Goal: Task Accomplishment & Management: Complete application form

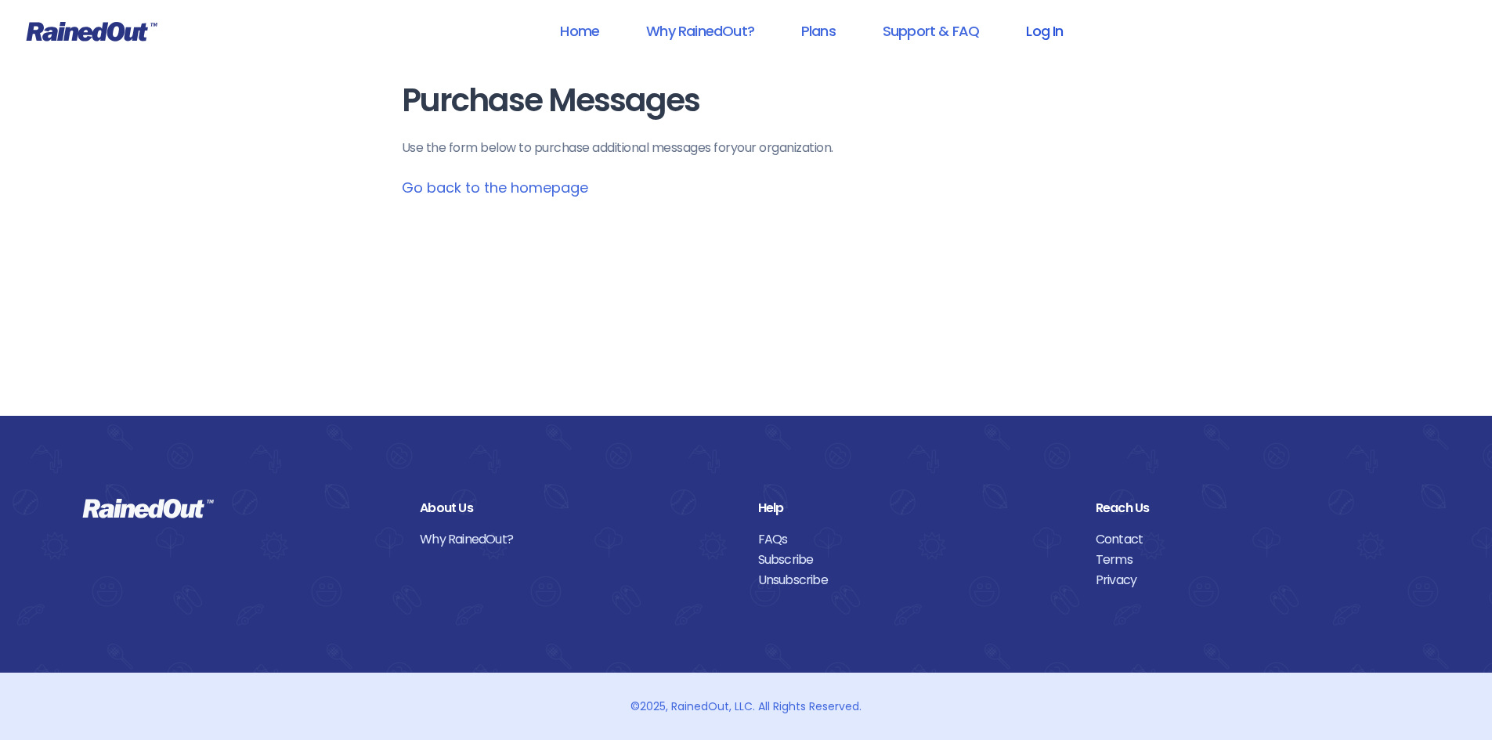
click at [1034, 28] on link "Log In" at bounding box center [1045, 30] width 78 height 35
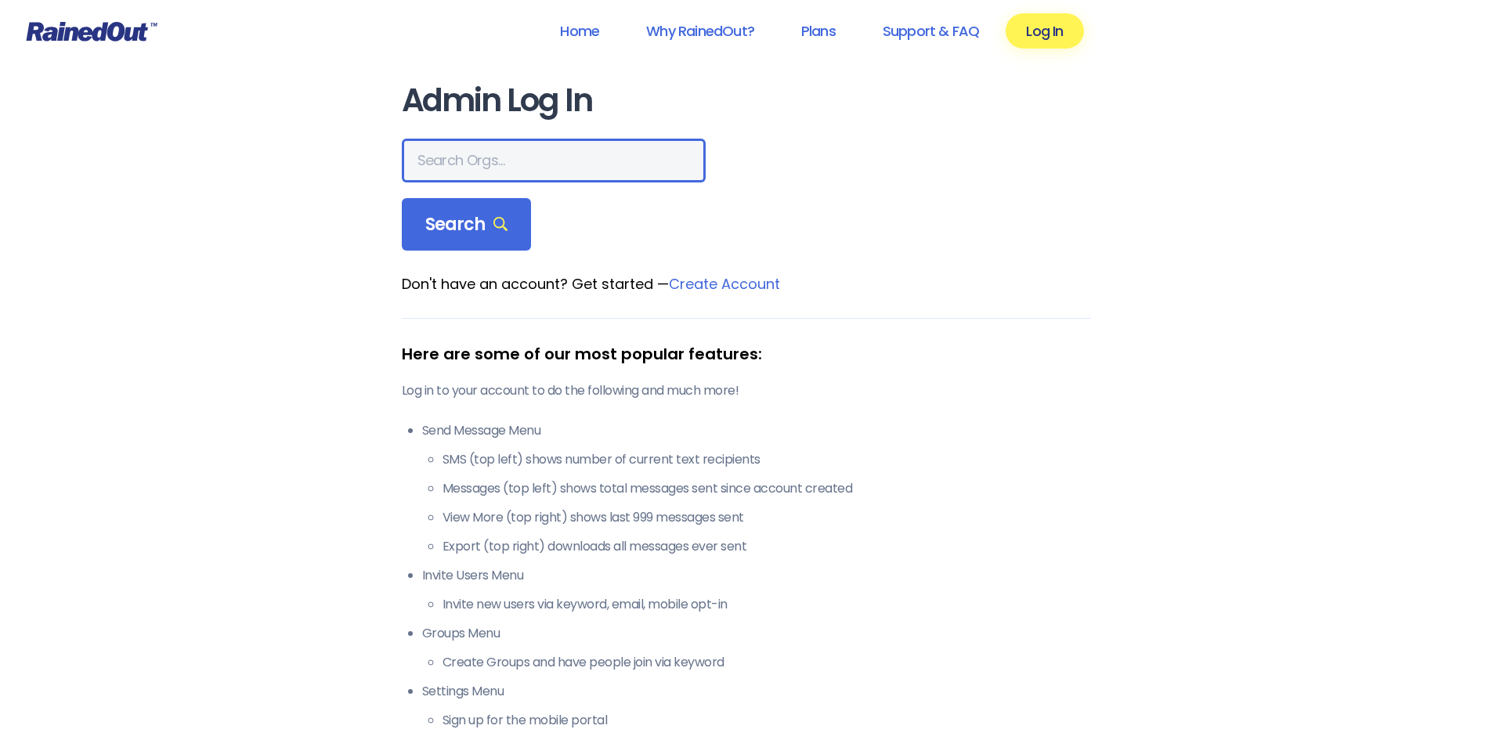
click at [492, 171] on input "text" at bounding box center [554, 161] width 304 height 44
type input "hfah"
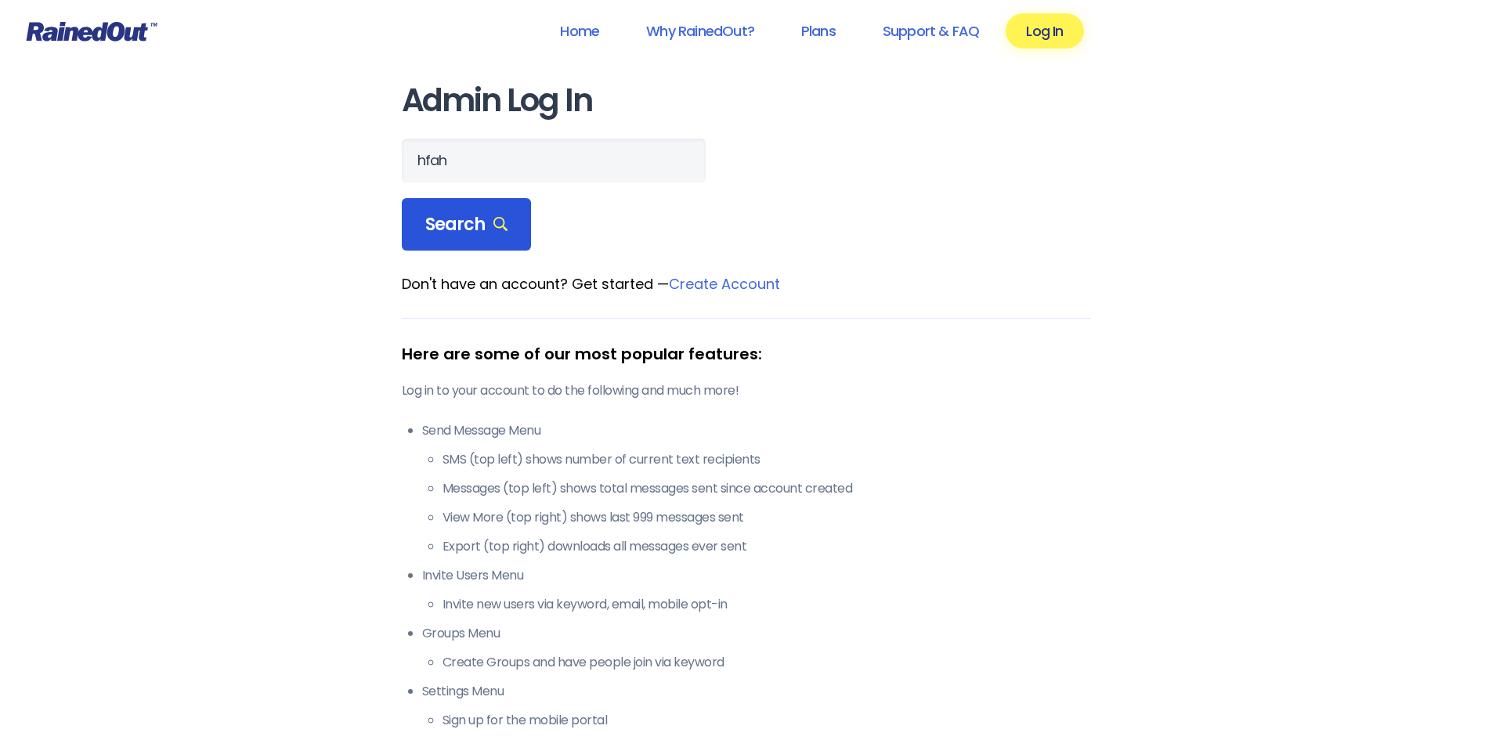
click at [476, 215] on span "Search" at bounding box center [466, 225] width 83 height 22
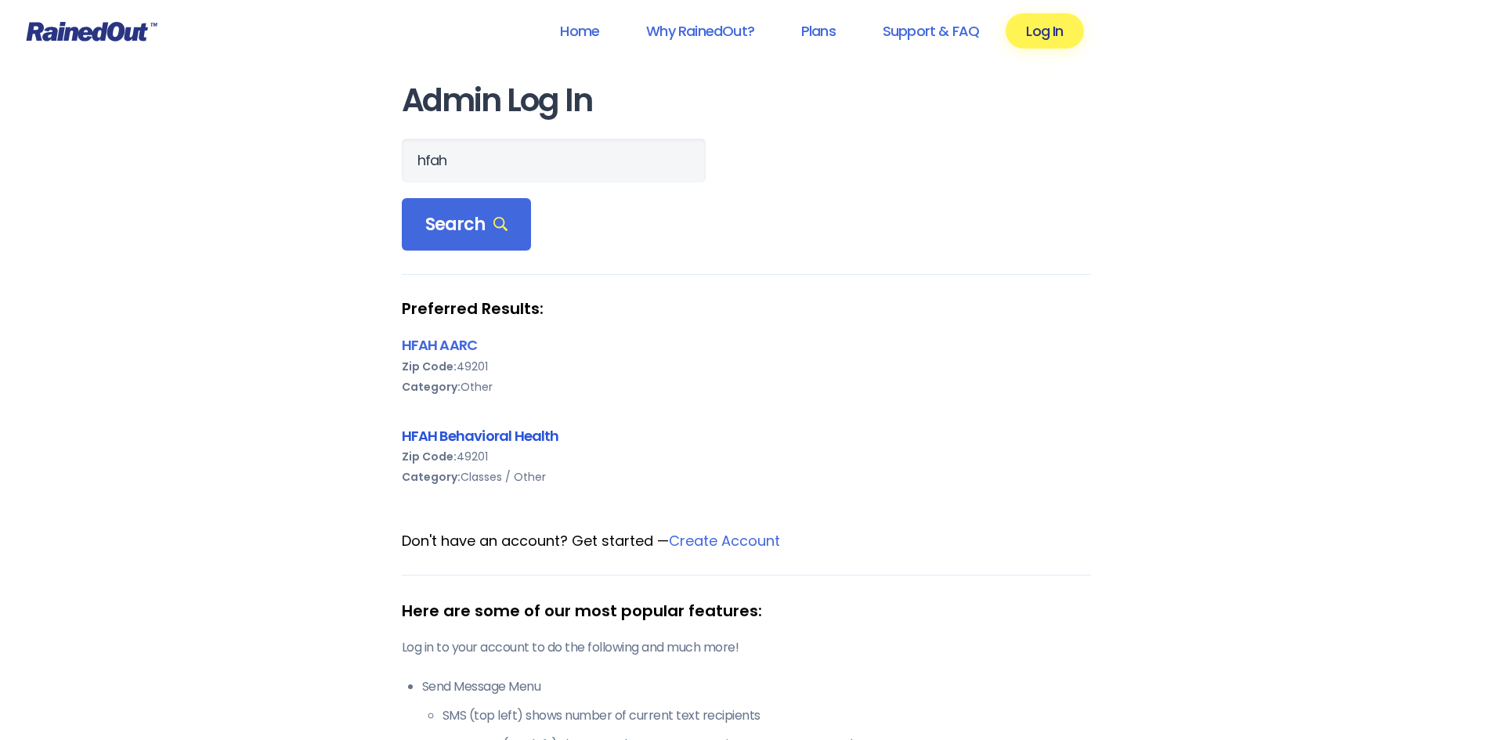
click at [501, 436] on link "HFAH Behavioral Health" at bounding box center [480, 436] width 157 height 20
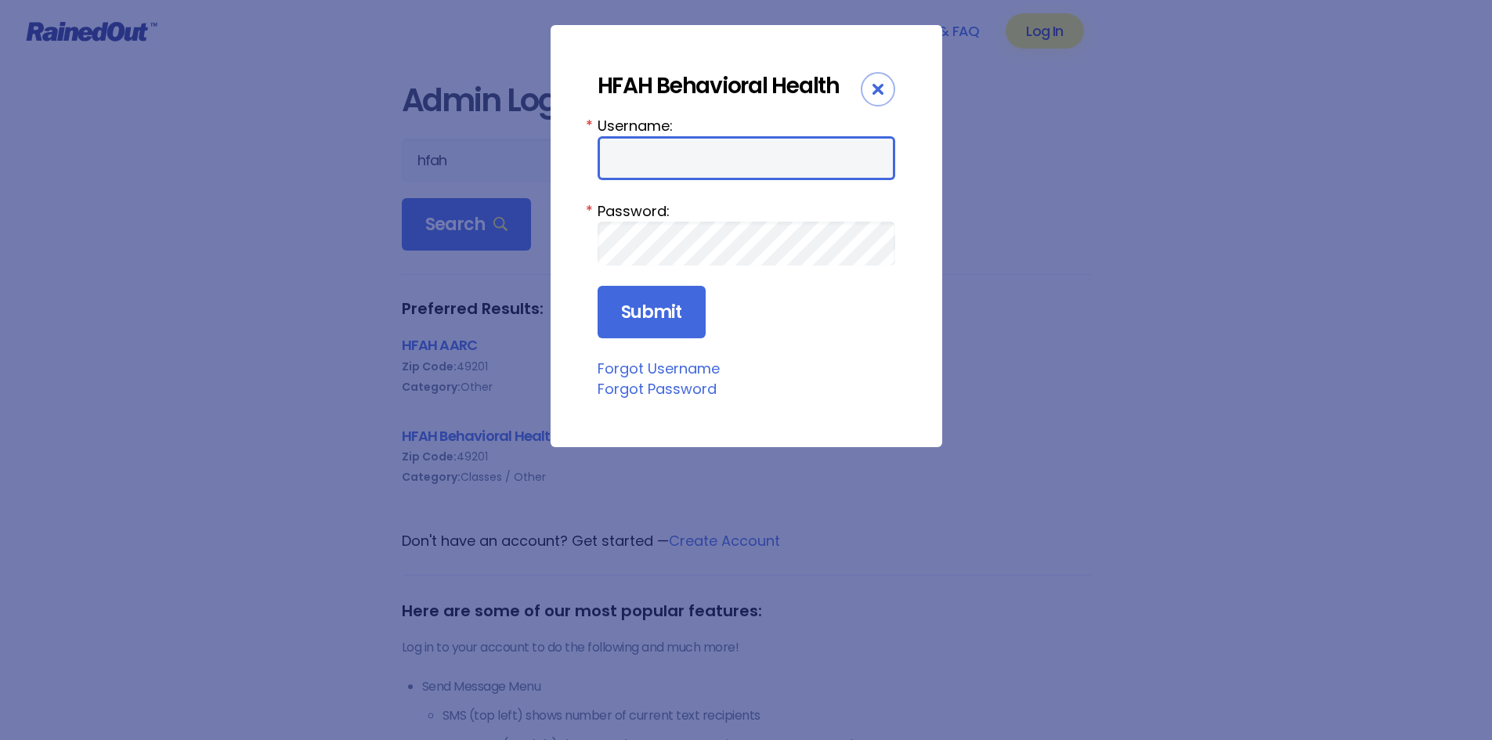
click at [670, 161] on input "Username:" at bounding box center [747, 158] width 298 height 44
type input "ChargeNurse"
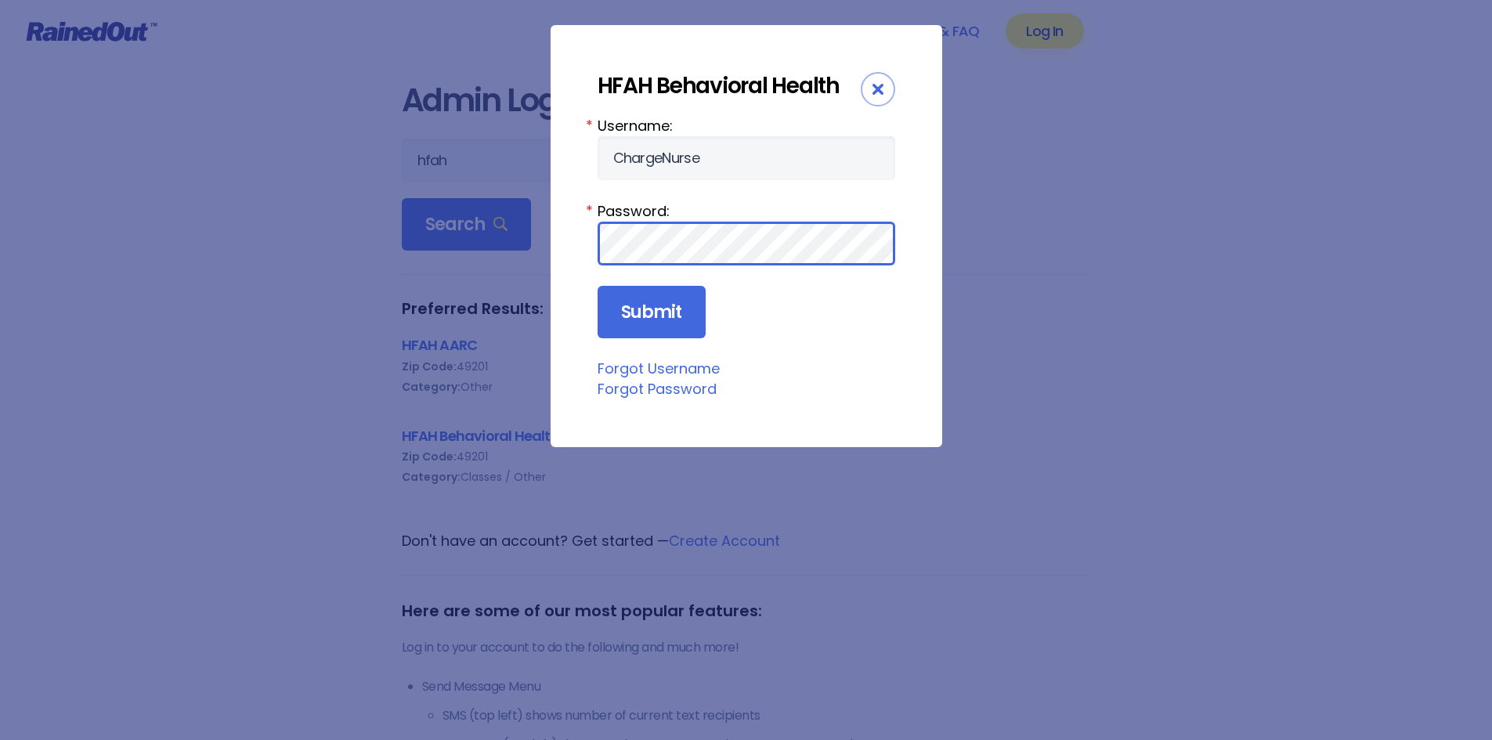
click at [598, 286] on input "Submit" at bounding box center [652, 312] width 108 height 53
